Goal: Information Seeking & Learning: Find specific fact

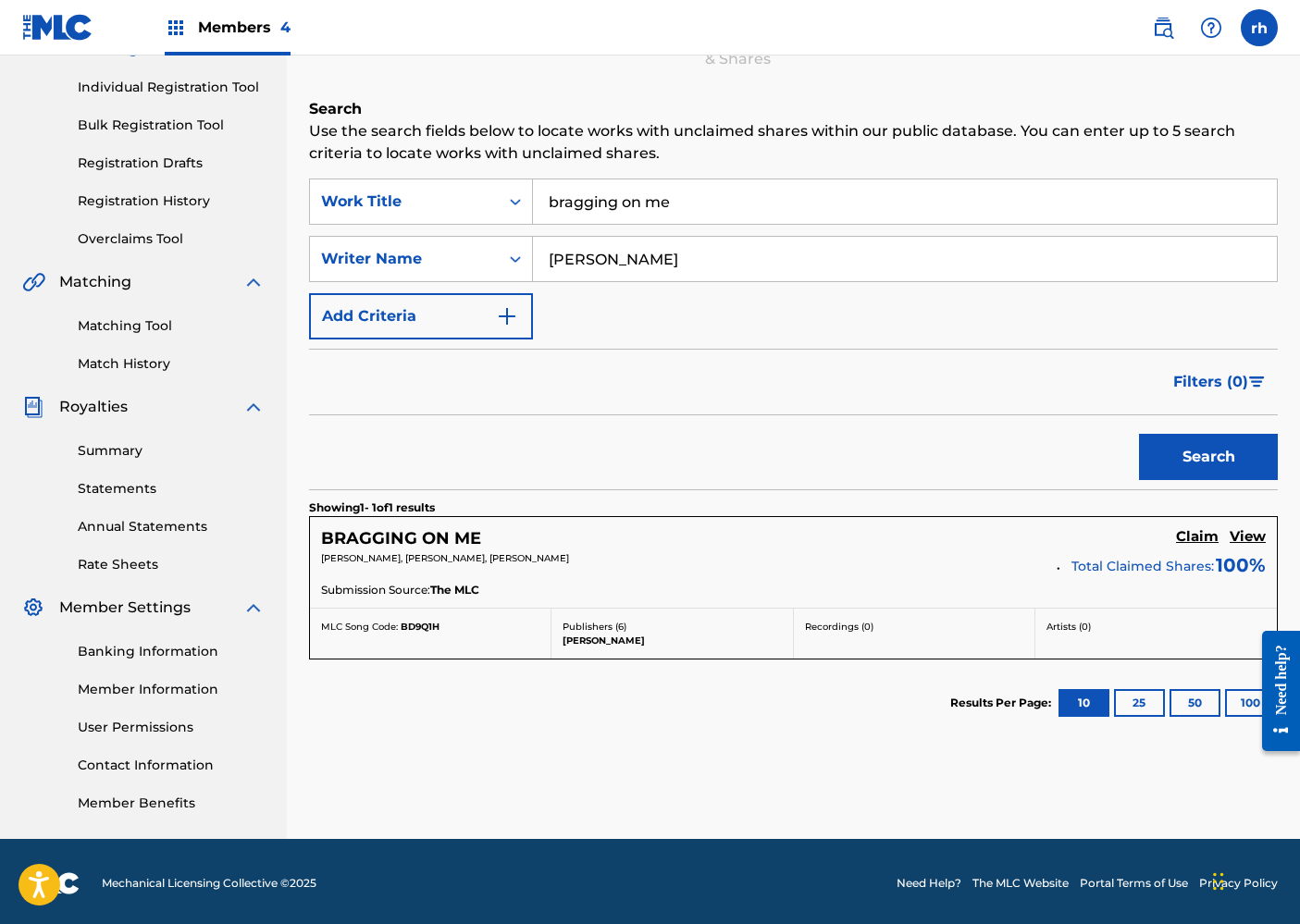
drag, startPoint x: 663, startPoint y: 258, endPoint x: 498, endPoint y: 235, distance: 166.6
click at [498, 235] on div "SearchWithCriteria755dfd49-41be-4d4e-abb2-79a30eb6abd2 Work Title bragging on m…" at bounding box center [793, 259] width 969 height 161
type input "shugpac"
drag, startPoint x: 691, startPoint y: 198, endPoint x: 367, endPoint y: 180, distance: 324.5
click at [367, 180] on div "SearchWithCriteria755dfd49-41be-4d4e-abb2-79a30eb6abd2 Work Title bragging on me" at bounding box center [793, 202] width 969 height 47
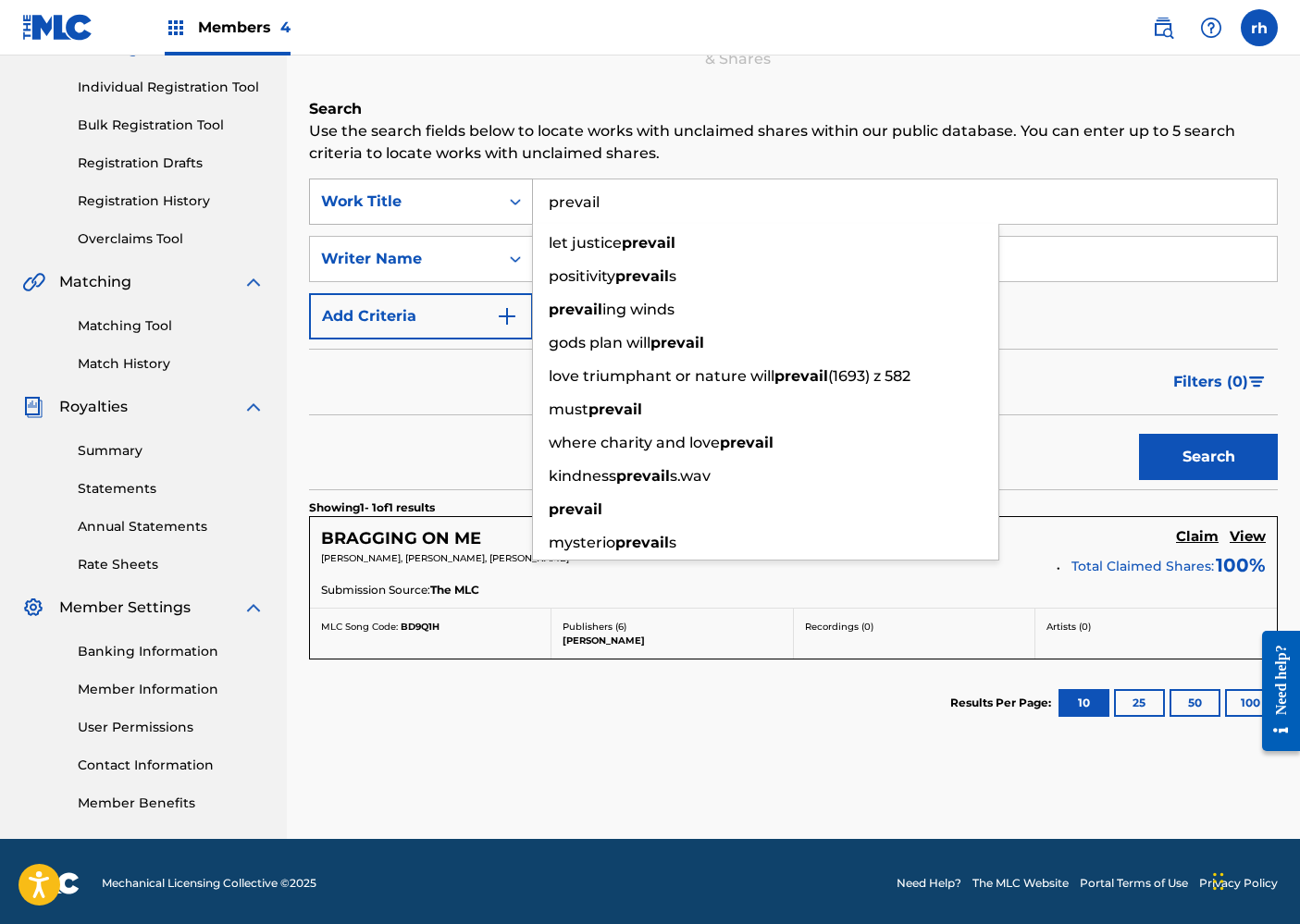
type input "prevail"
click at [1208, 457] on button "Search" at bounding box center [1208, 457] width 139 height 47
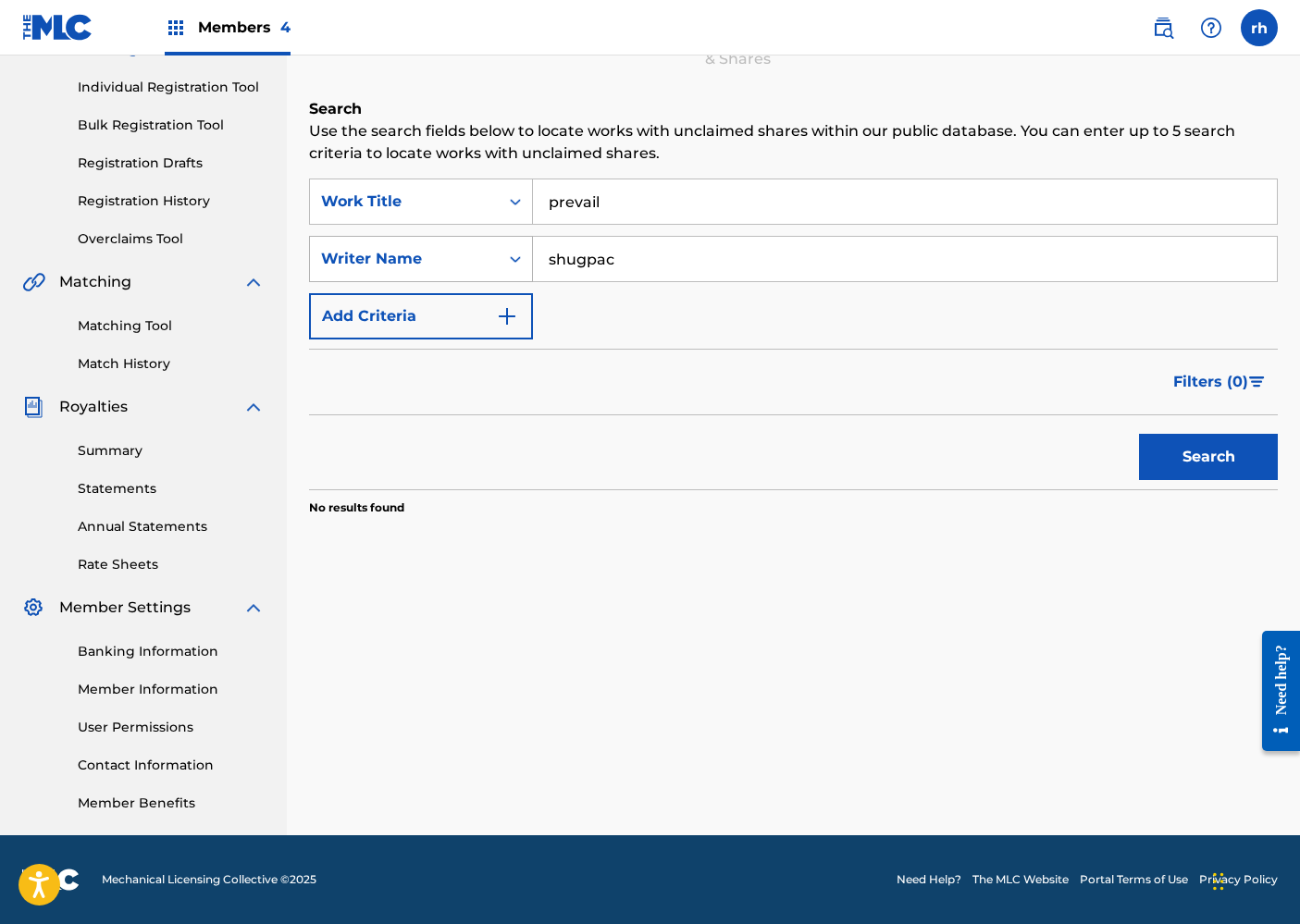
drag, startPoint x: 619, startPoint y: 259, endPoint x: 471, endPoint y: 244, distance: 148.8
click at [477, 244] on div "SearchWithCriteria1791a2f1-0216-4c22-ae18-19c3d99affc4 Writer Name shugpac" at bounding box center [793, 260] width 969 height 47
type input "[PERSON_NAME]"
click at [1222, 458] on button "Search" at bounding box center [1208, 457] width 139 height 47
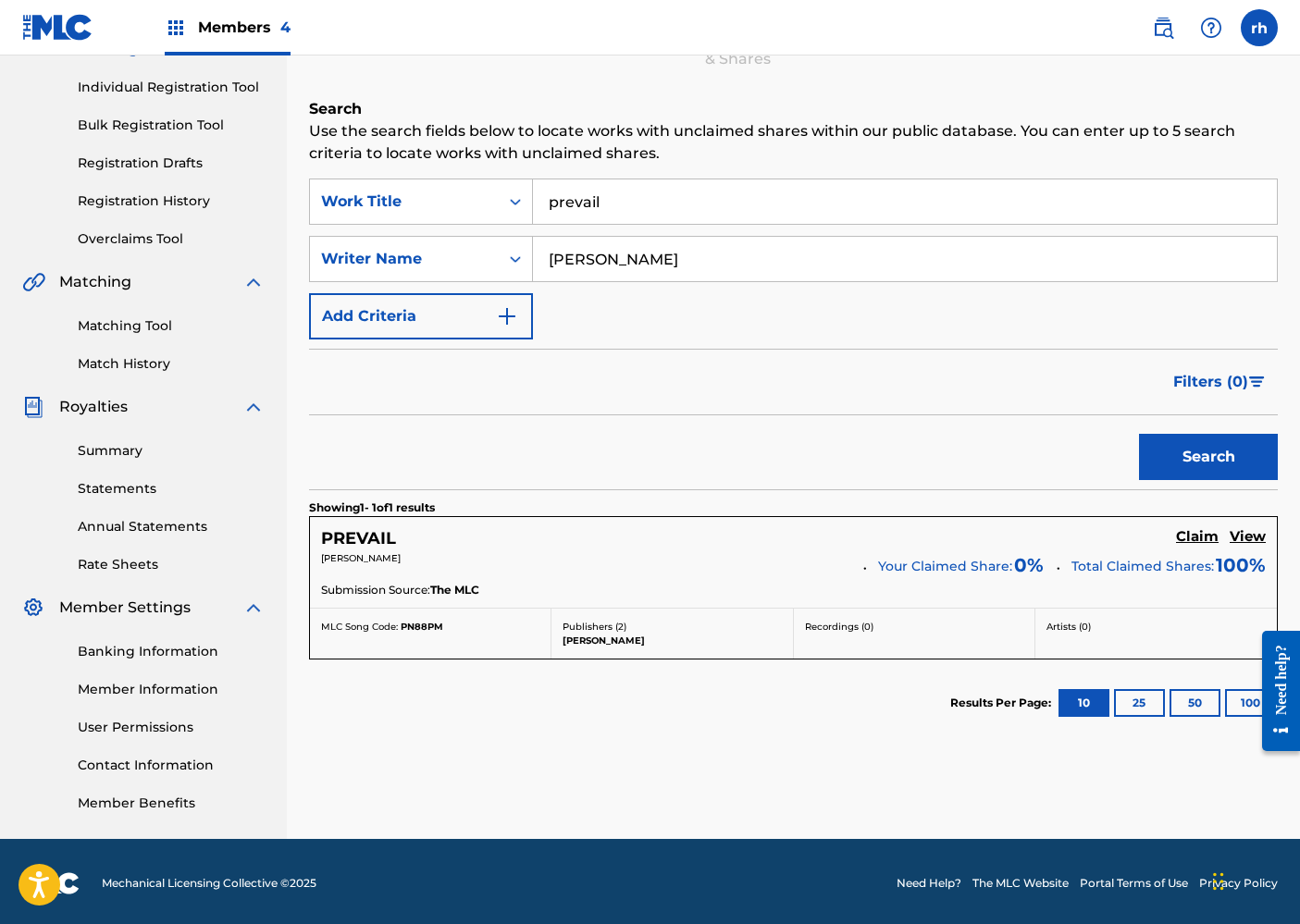
click at [1250, 538] on h5 "View" at bounding box center [1248, 536] width 36 height 18
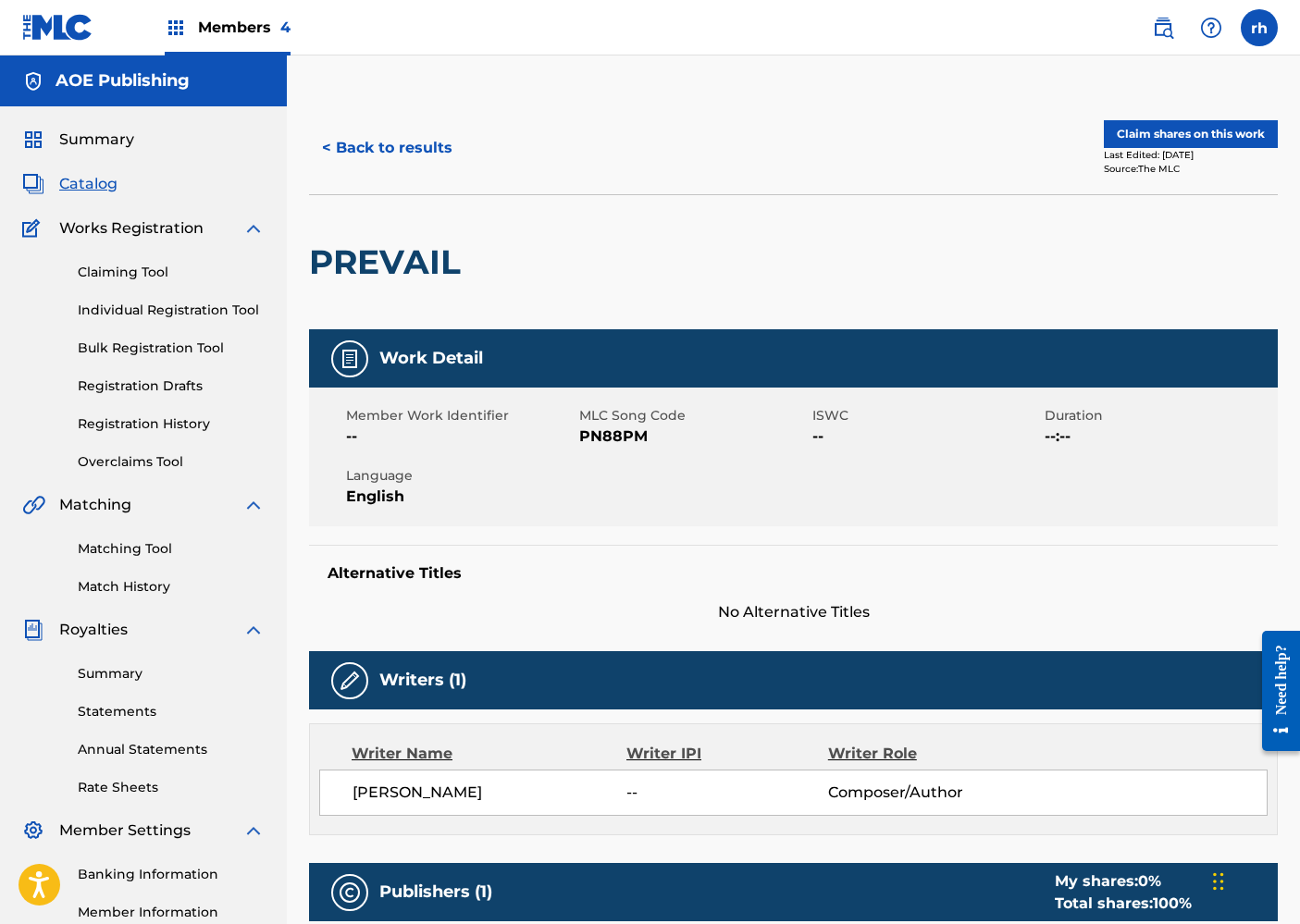
click at [893, 481] on div "Member Work Identifier -- MLC Song Code PN88PM ISWC -- Duration --:-- Language …" at bounding box center [793, 457] width 969 height 139
click at [414, 150] on button "< Back to results" at bounding box center [387, 149] width 156 height 47
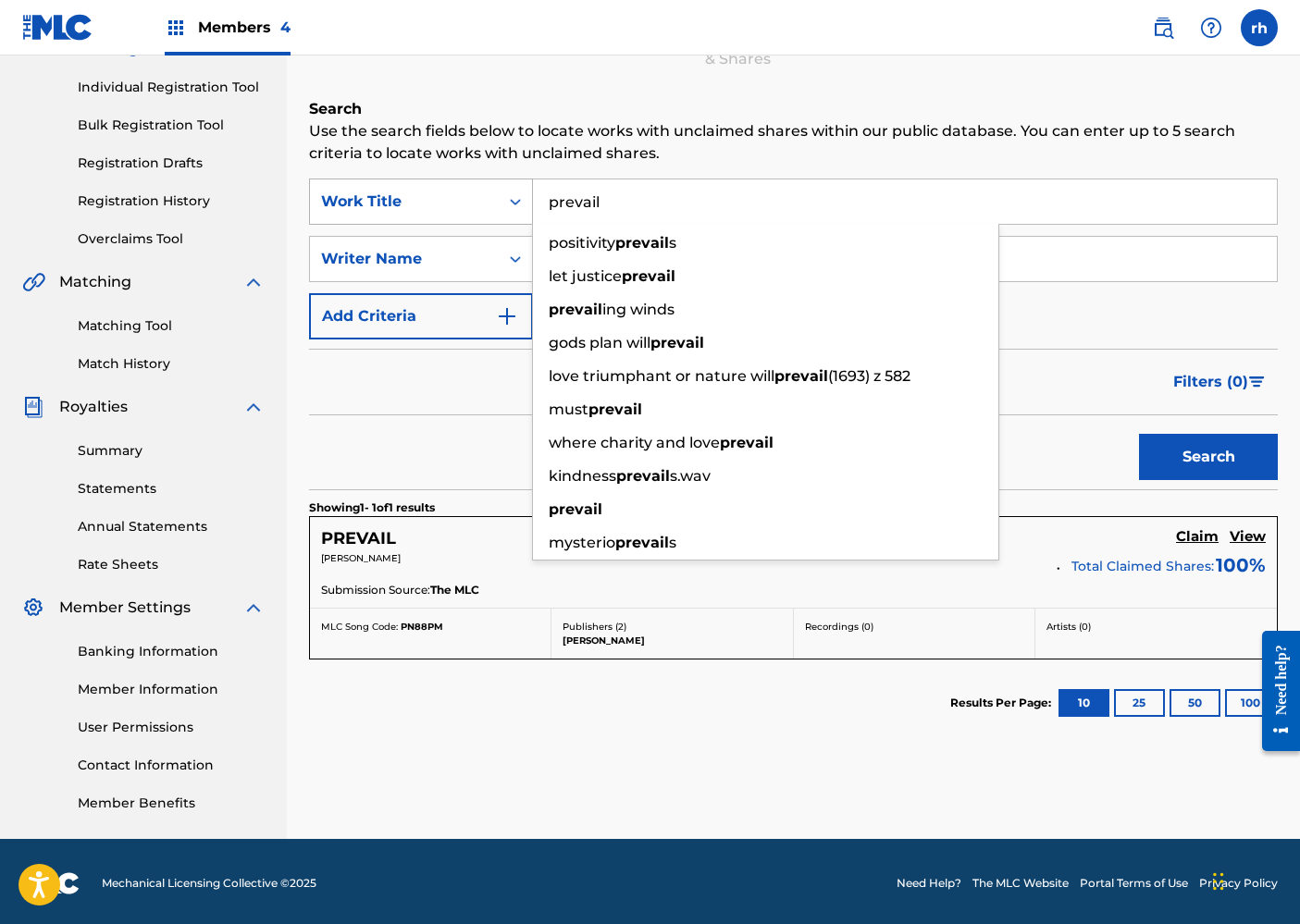
drag, startPoint x: 623, startPoint y: 203, endPoint x: 493, endPoint y: 191, distance: 130.6
click at [499, 190] on div "SearchWithCriteria755dfd49-41be-4d4e-abb2-79a30eb6abd2 Work Title prevail posit…" at bounding box center [793, 202] width 969 height 47
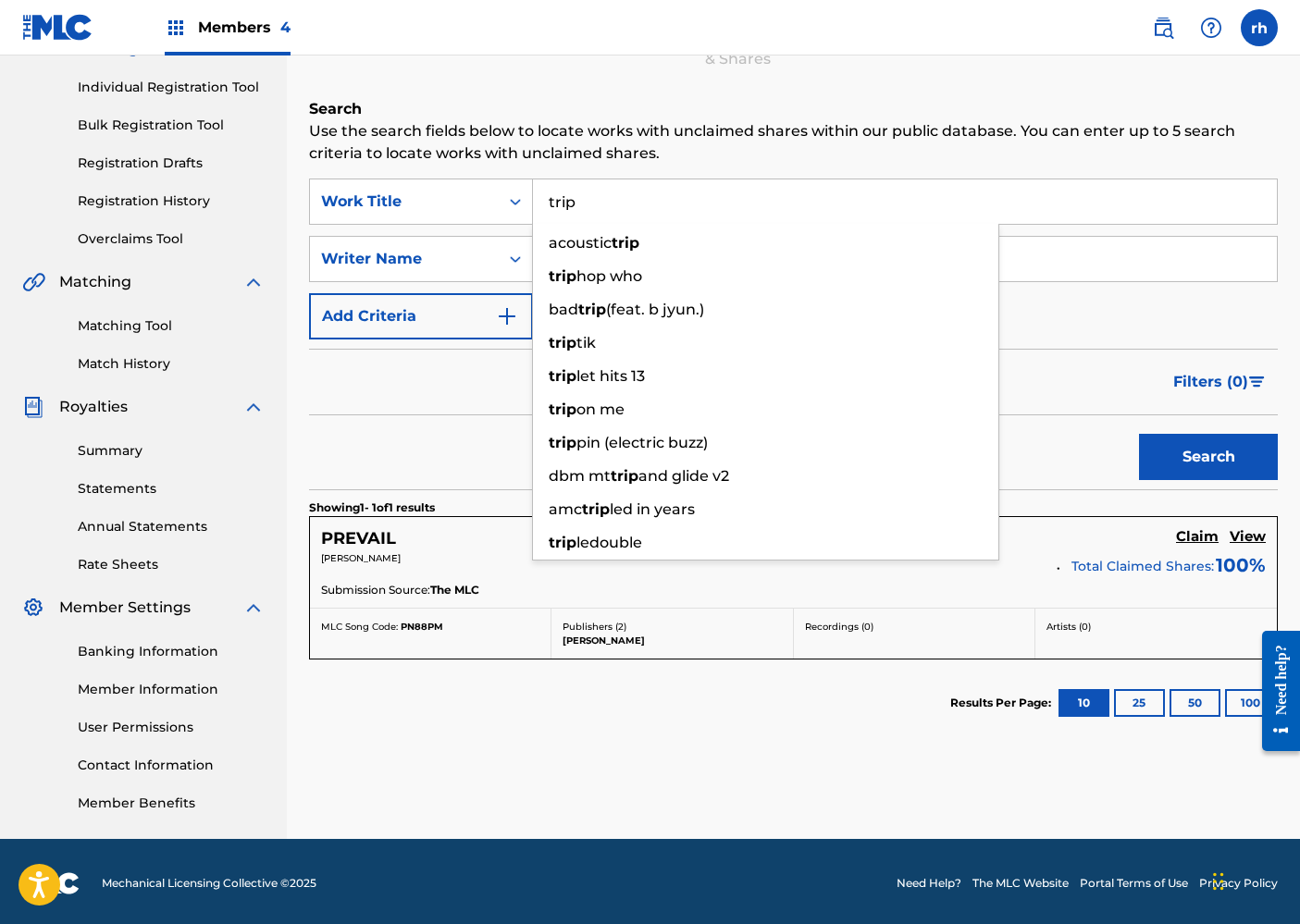
type input "trip"
click at [1043, 266] on input "[PERSON_NAME]" at bounding box center [905, 260] width 744 height 45
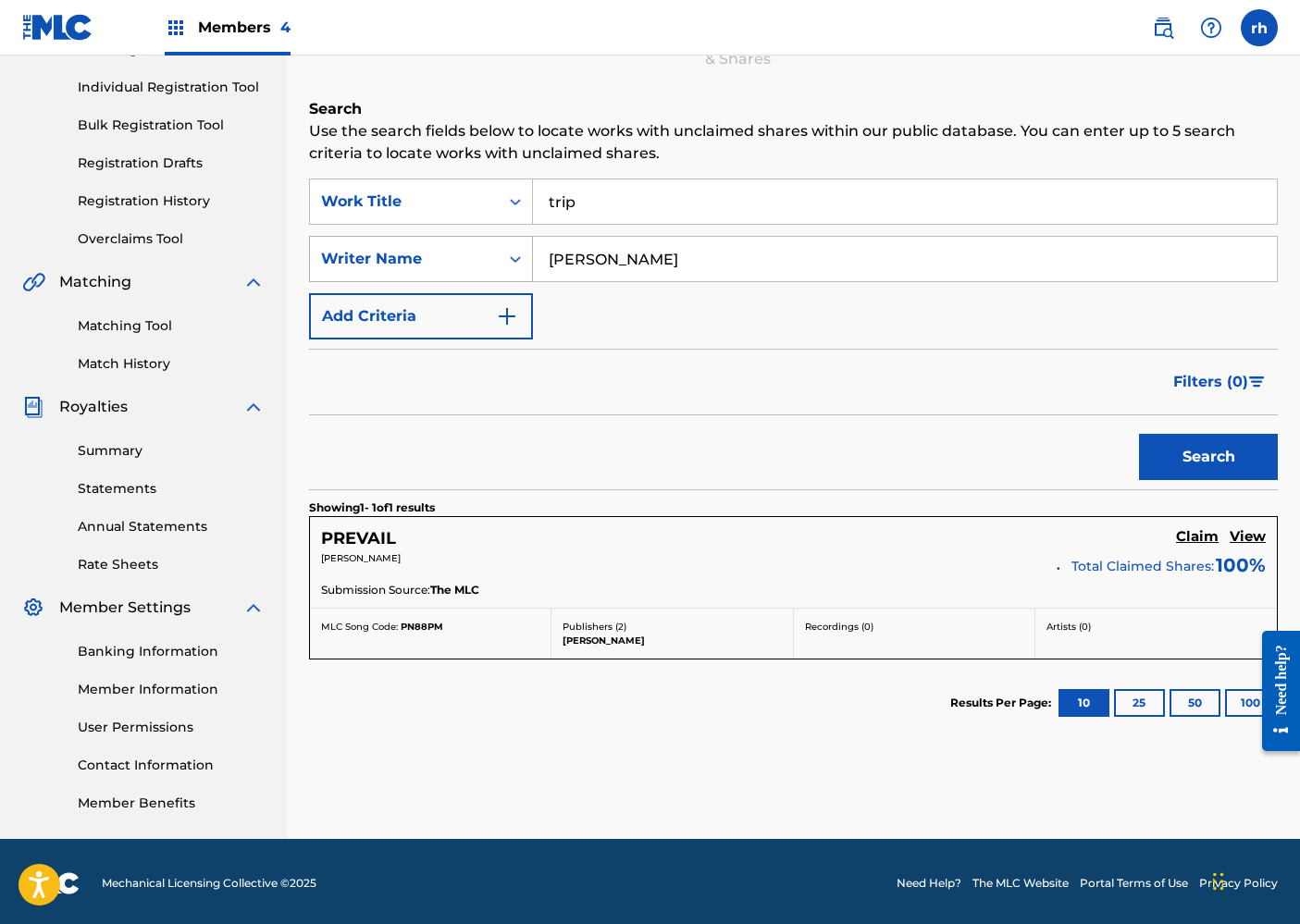
drag, startPoint x: 662, startPoint y: 258, endPoint x: 480, endPoint y: 243, distance: 182.6
click at [480, 243] on div "SearchWithCriteria1791a2f1-0216-4c22-ae18-19c3d99affc4 Writer Name [PERSON_NAME]" at bounding box center [793, 260] width 969 height 47
type input "[PERSON_NAME]"
drag, startPoint x: 639, startPoint y: 283, endPoint x: 1215, endPoint y: 457, distance: 601.7
click at [1215, 457] on button "Search" at bounding box center [1208, 457] width 139 height 47
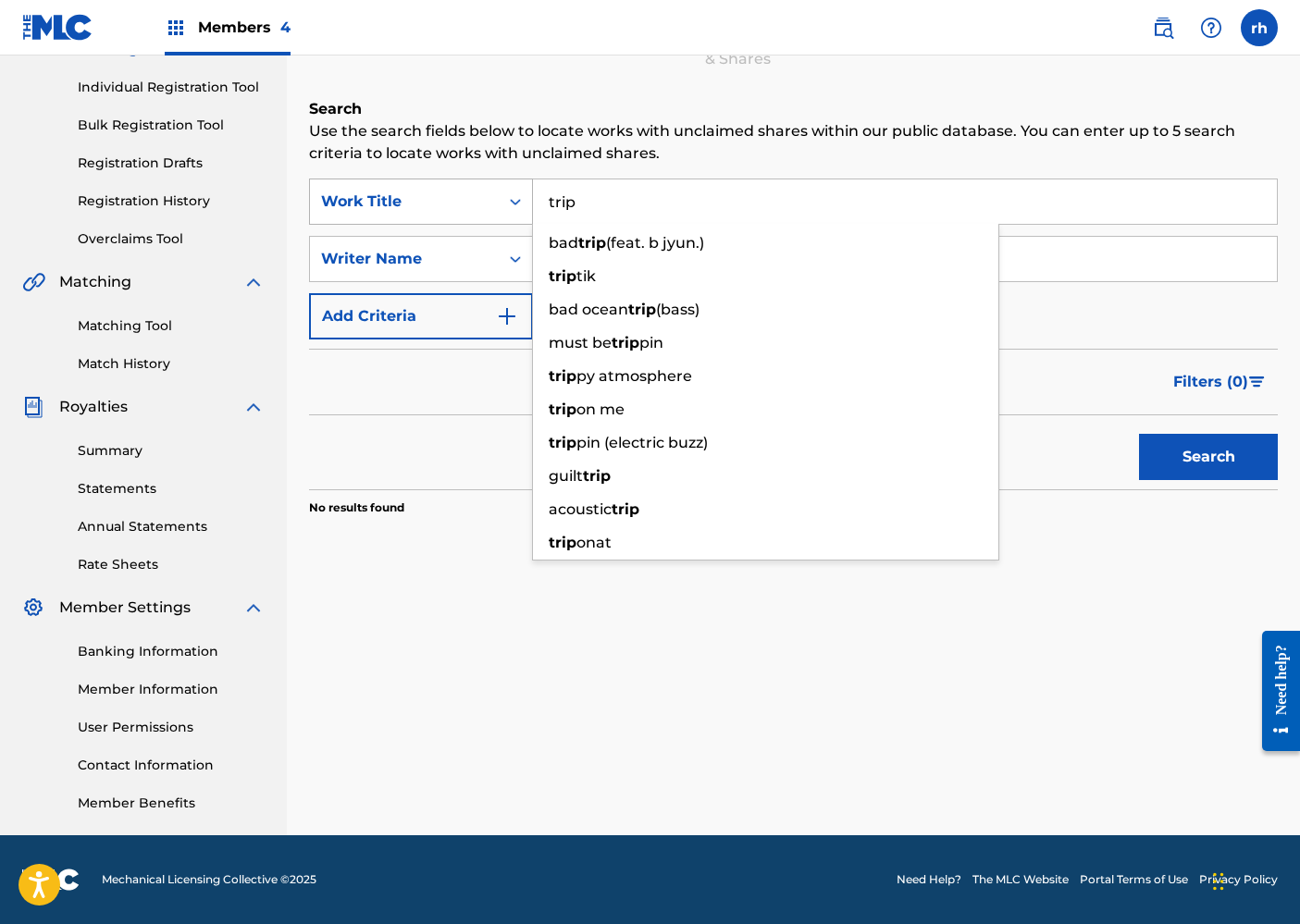
drag, startPoint x: 595, startPoint y: 204, endPoint x: 528, endPoint y: 196, distance: 67.5
click at [529, 197] on div "SearchWithCriteria755dfd49-41be-4d4e-abb2-79a30eb6abd2 Work Title trip bad trip…" at bounding box center [793, 202] width 969 height 47
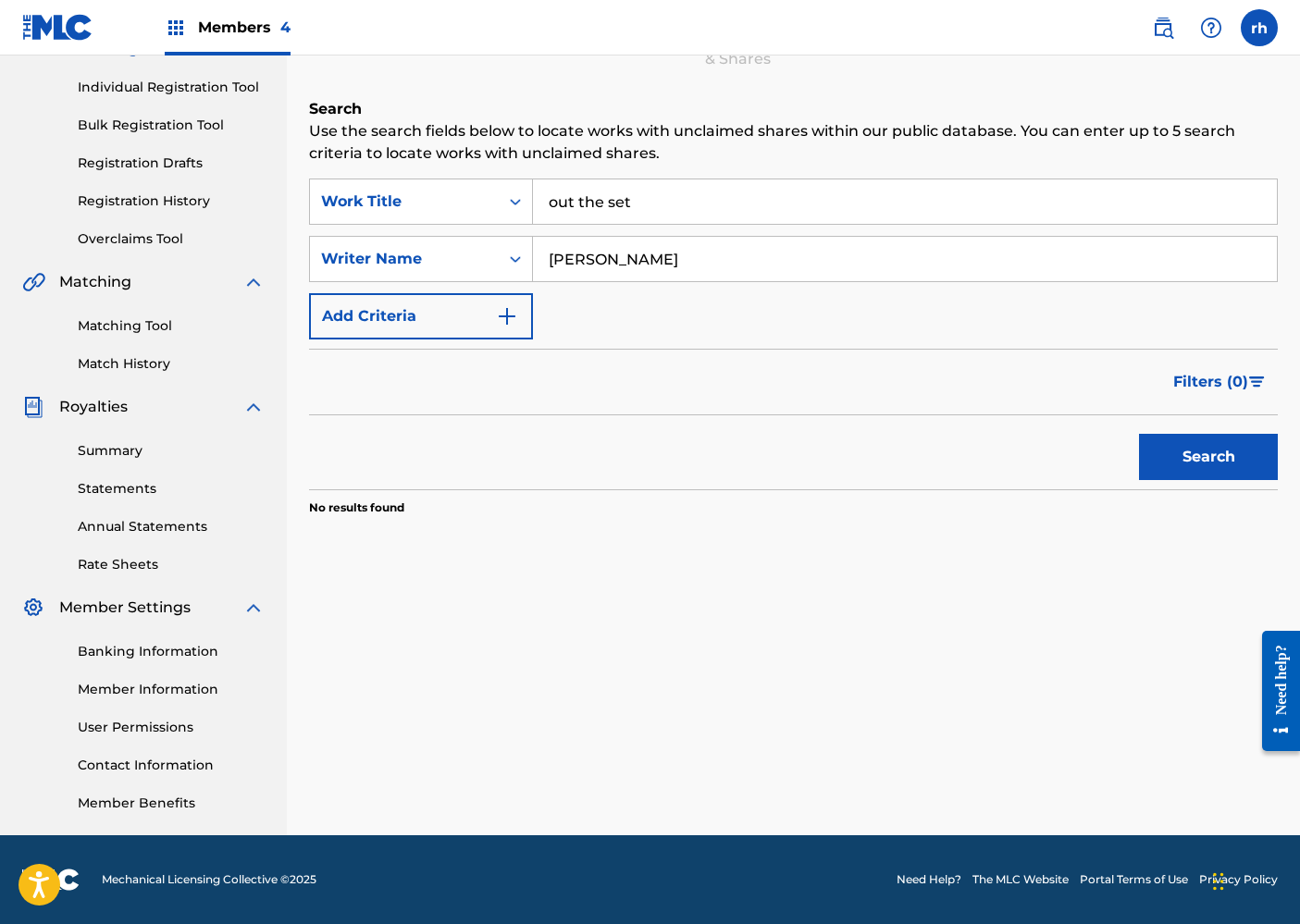
click at [450, 394] on div "Filters ( 0 )" at bounding box center [793, 381] width 969 height 66
click at [1197, 460] on button "Search" at bounding box center [1208, 457] width 139 height 47
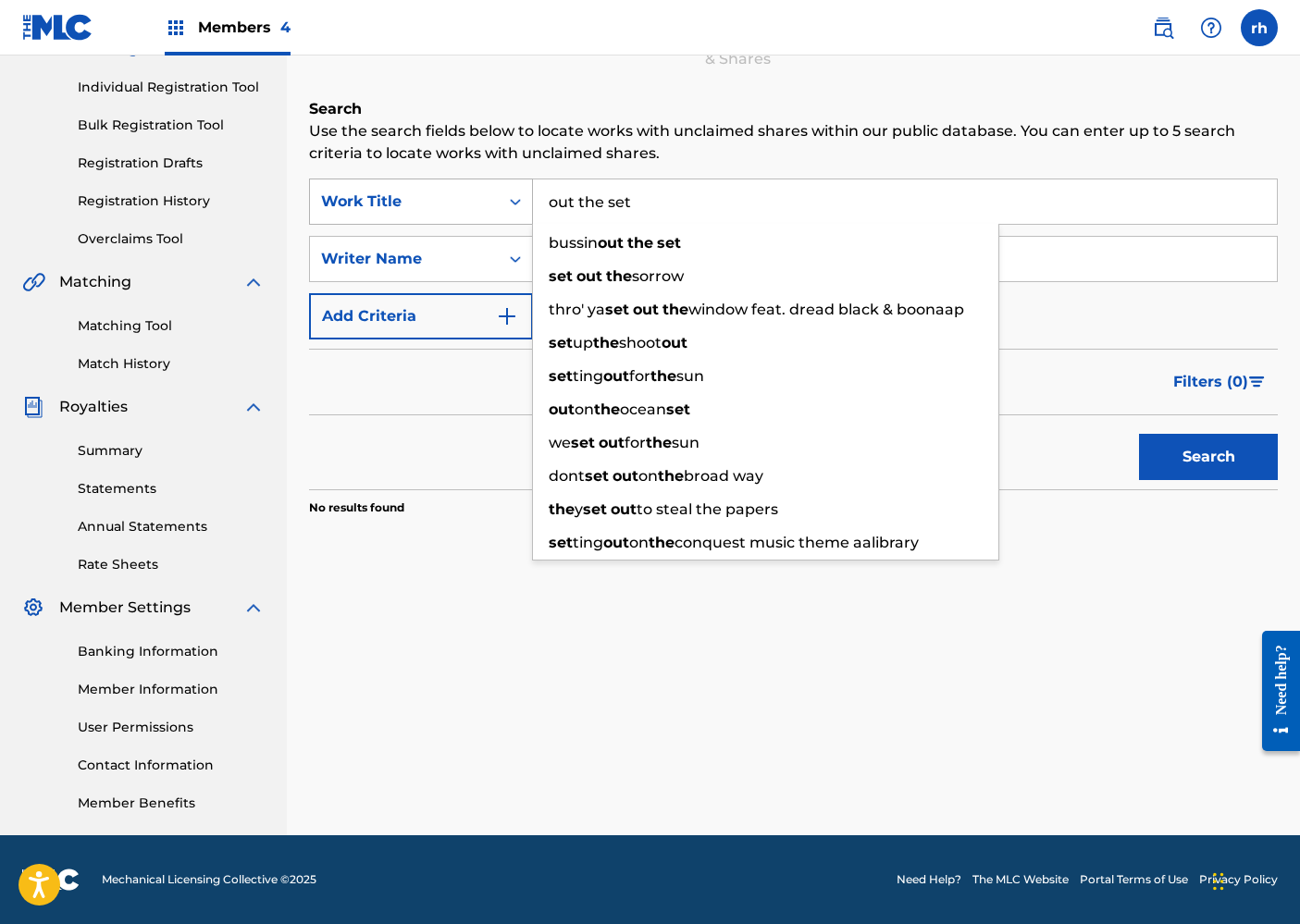
drag, startPoint x: 644, startPoint y: 190, endPoint x: 499, endPoint y: 187, distance: 145.0
click at [501, 187] on div "SearchWithCriteria755dfd49-41be-4d4e-abb2-79a30eb6abd2 Work Title out the set b…" at bounding box center [793, 202] width 969 height 47
click at [667, 198] on input "out the set" at bounding box center [905, 202] width 744 height 45
drag, startPoint x: 667, startPoint y: 198, endPoint x: 533, endPoint y: 195, distance: 134.0
click at [533, 194] on input "out the set" at bounding box center [905, 202] width 744 height 45
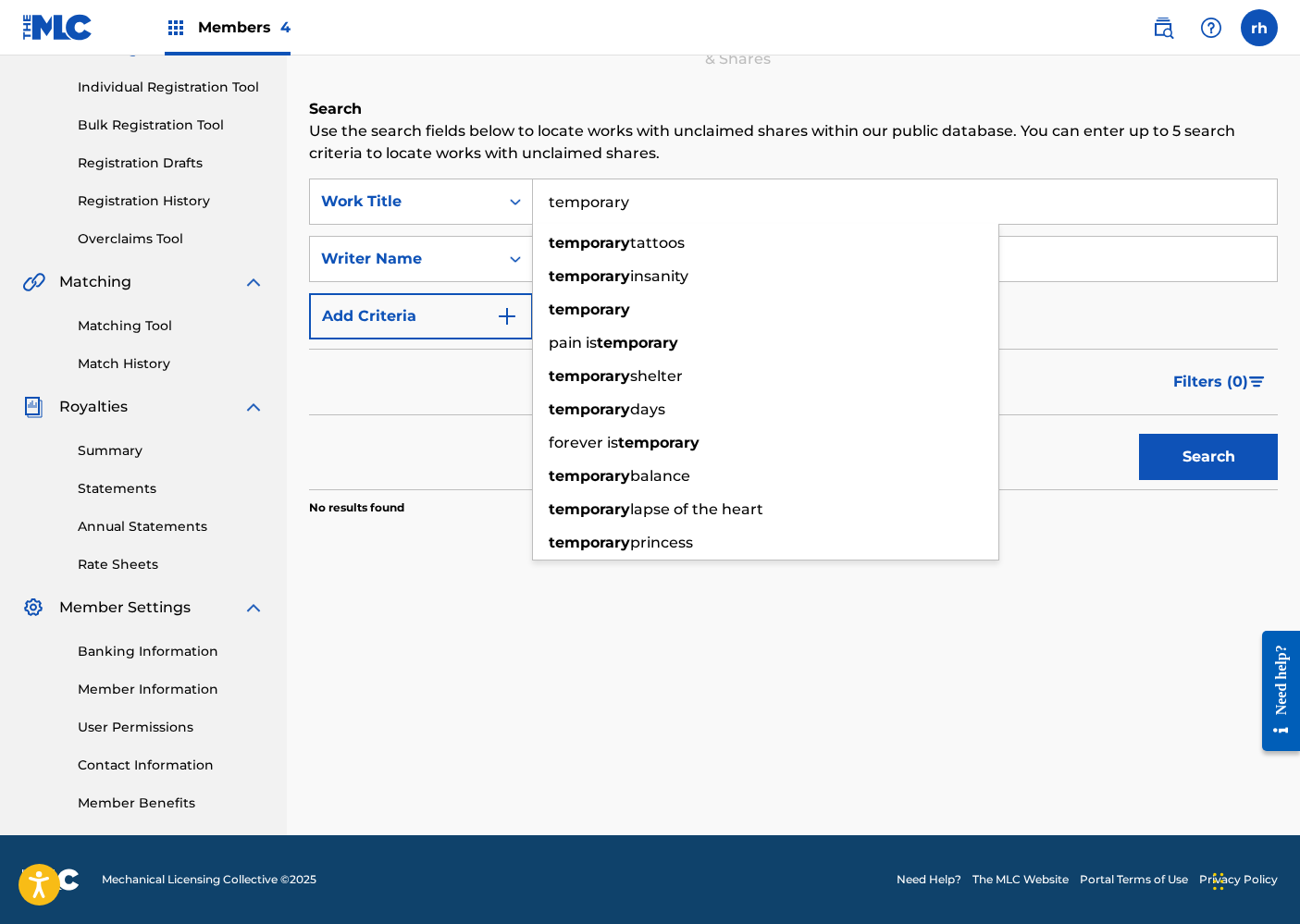
type input "temporary"
click at [1050, 258] on input "[PERSON_NAME]" at bounding box center [905, 260] width 744 height 45
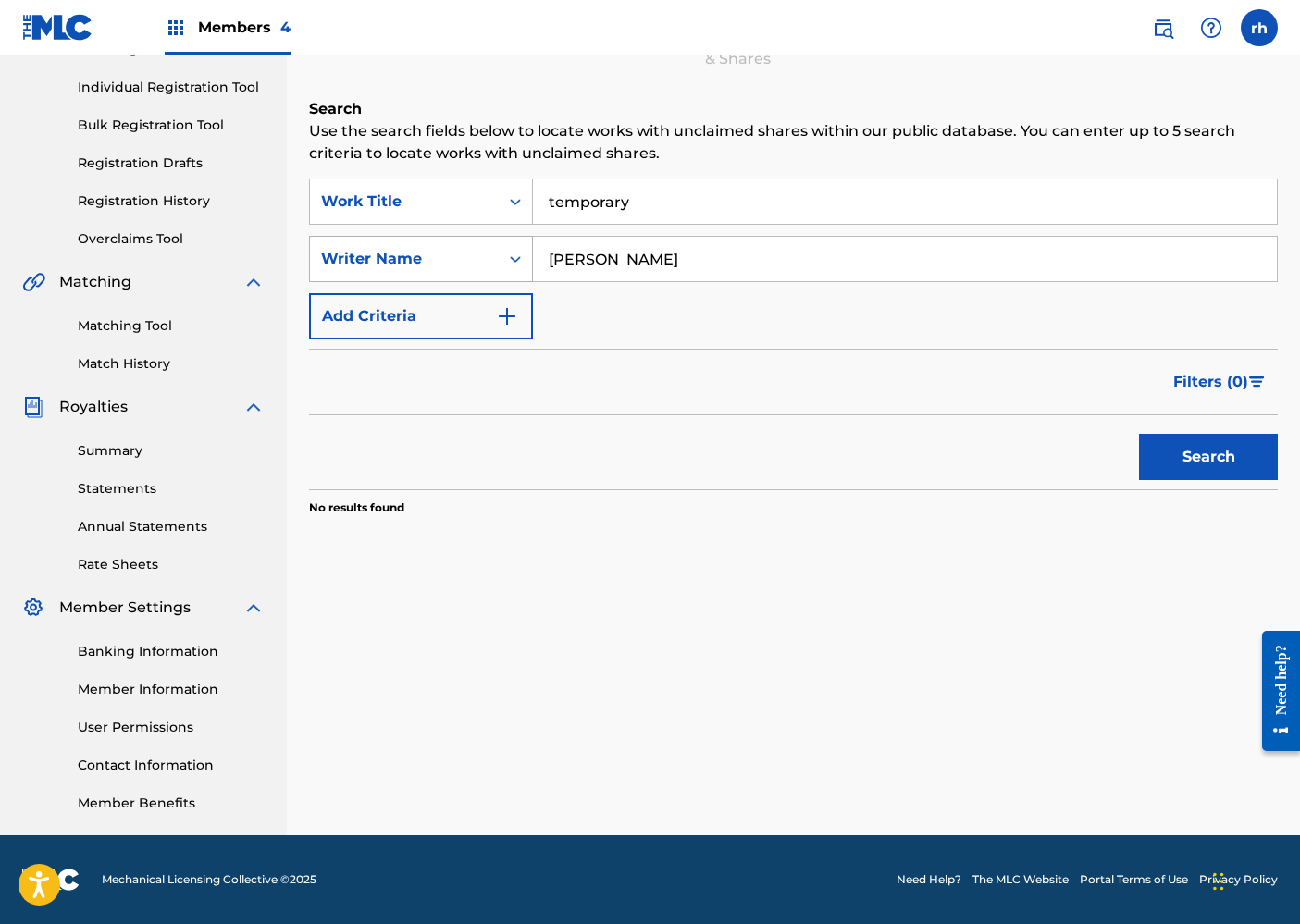
drag, startPoint x: 1049, startPoint y: 258, endPoint x: 503, endPoint y: 260, distance: 546.0
click at [503, 260] on div "SearchWithCriteria1791a2f1-0216-4c22-ae18-19c3d99affc4 Writer Name [PERSON_NAME]" at bounding box center [793, 260] width 969 height 47
type input "K"
type input "winter [PERSON_NAME]"
click at [1199, 467] on button "Search" at bounding box center [1208, 457] width 139 height 47
